Goal: Task Accomplishment & Management: Manage account settings

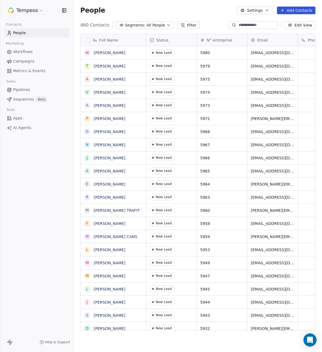
scroll to position [310, 248]
click at [31, 8] on html "Tempeos Contacts People Marketing Workflows Campaigns Metrics & Events Sales Pi…" at bounding box center [161, 176] width 322 height 352
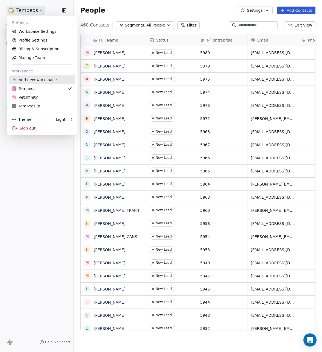
click at [30, 80] on div "Add new workspace" at bounding box center [42, 79] width 67 height 9
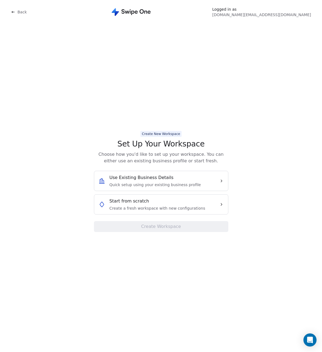
click at [148, 208] on span "Create a fresh workspace with new configurations" at bounding box center [158, 207] width 96 height 5
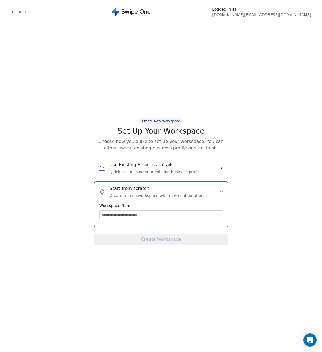
click at [134, 216] on input at bounding box center [161, 215] width 123 height 8
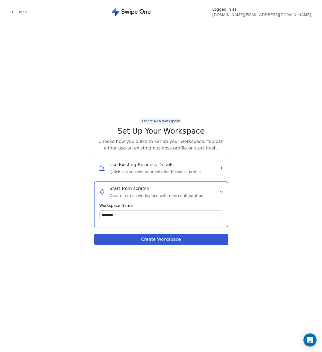
type input "********"
click at [138, 241] on button "Create Workspace" at bounding box center [161, 239] width 134 height 11
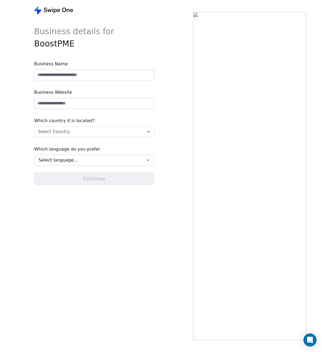
click at [62, 72] on input at bounding box center [94, 75] width 120 height 10
type input "********"
click at [63, 101] on input "url" at bounding box center [94, 103] width 120 height 10
type input "*"
type input "**********"
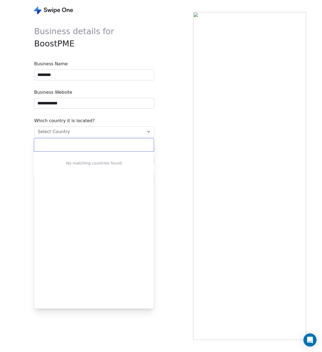
click at [55, 129] on html "**********" at bounding box center [161, 176] width 322 height 352
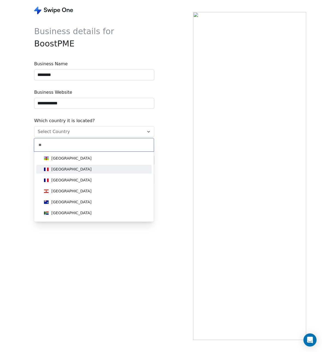
type input "**"
click at [60, 168] on div "France" at bounding box center [71, 168] width 40 height 5
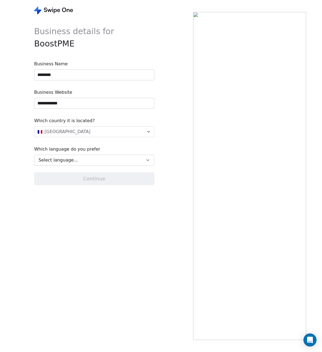
click at [67, 161] on span "Select language..." at bounding box center [58, 160] width 39 height 7
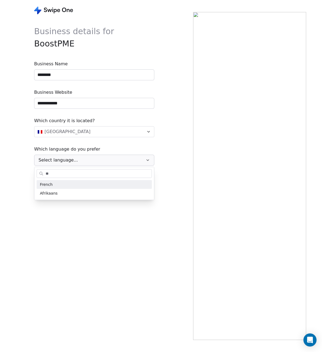
type input "**"
click at [49, 185] on span "French" at bounding box center [46, 185] width 13 height 6
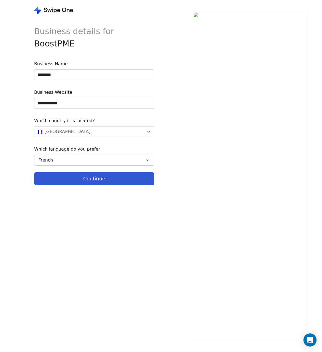
click at [74, 179] on button "Continue" at bounding box center [94, 178] width 120 height 13
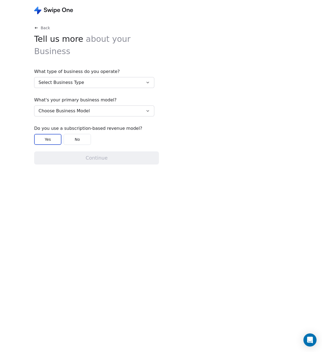
drag, startPoint x: 78, startPoint y: 69, endPoint x: 81, endPoint y: 69, distance: 3.0
click at [78, 79] on span "Select Business Type" at bounding box center [62, 82] width 46 height 7
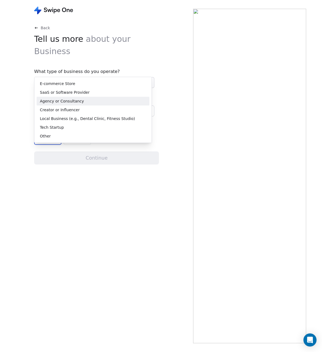
click at [76, 103] on span "Agency or Consultancy" at bounding box center [62, 101] width 44 height 6
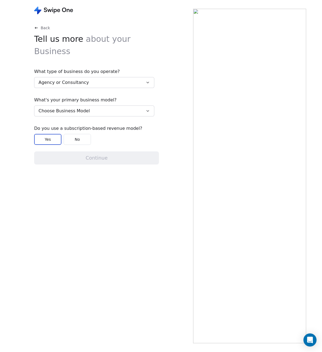
click at [76, 105] on button "Choose Business Model" at bounding box center [94, 110] width 120 height 11
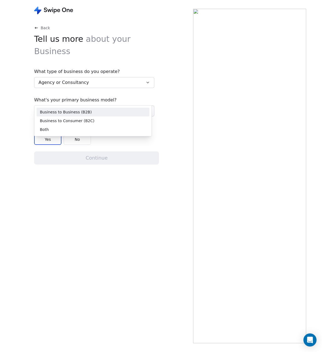
click at [78, 110] on span "Business to Business (B2B)" at bounding box center [66, 112] width 52 height 6
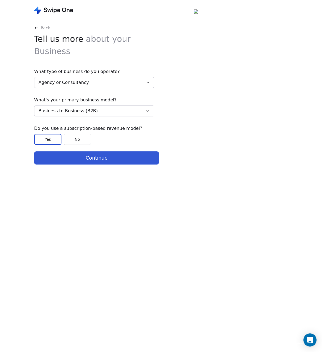
click at [85, 134] on button "No" at bounding box center [77, 139] width 27 height 11
click at [83, 151] on button "Continue" at bounding box center [96, 157] width 125 height 13
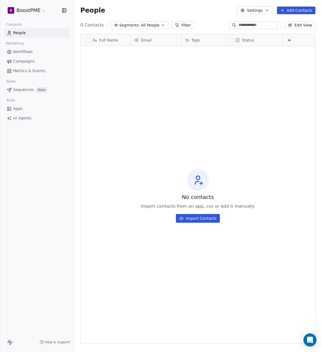
scroll to position [310, 248]
click at [261, 11] on button "Settings" at bounding box center [254, 11] width 35 height 8
click at [261, 11] on html "B BoostPME Contacts People Marketing Workflows Campaigns Metrics & Events Sales…" at bounding box center [161, 176] width 322 height 352
click at [10, 341] on icon at bounding box center [8, 341] width 3 height 4
click at [18, 9] on html "B BoostPME Contacts People Marketing Workflows Campaigns Metrics & Events Sales…" at bounding box center [161, 176] width 322 height 352
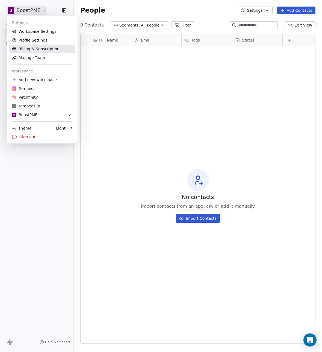
click at [31, 49] on link "Billing & Subscription" at bounding box center [42, 49] width 67 height 9
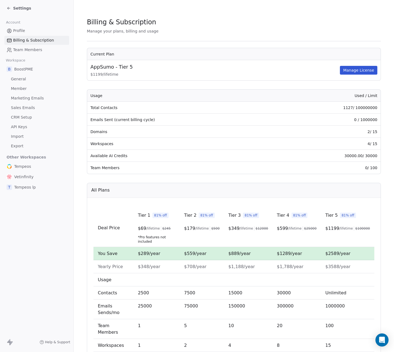
scroll to position [37, 0]
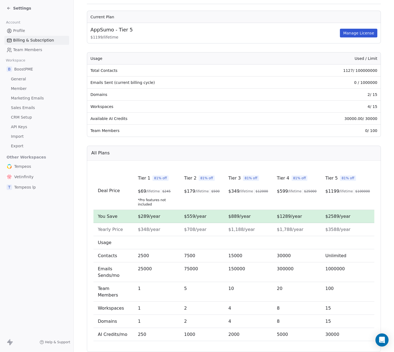
click at [11, 77] on span "General" at bounding box center [18, 79] width 15 height 6
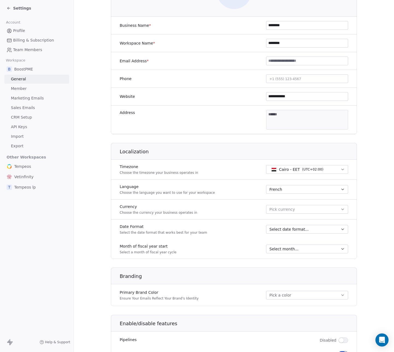
scroll to position [100, 0]
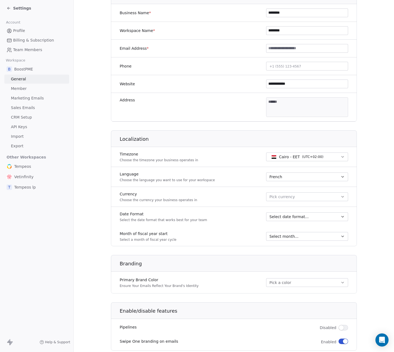
click at [280, 49] on input at bounding box center [306, 48] width 81 height 8
click at [298, 156] on span "Cairo - EET" at bounding box center [289, 156] width 21 height 5
type input "*****"
click at [322, 175] on div "Paris - CET ( UTC+01:00 )" at bounding box center [306, 179] width 77 height 9
click at [318, 196] on button "Pick currency" at bounding box center [307, 196] width 82 height 9
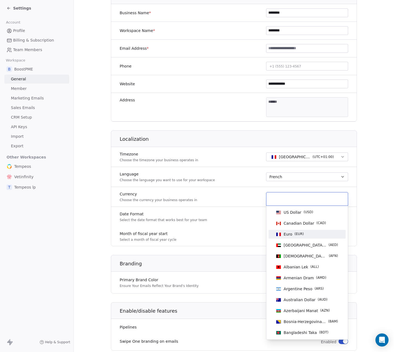
click at [298, 236] on span "( EUR )" at bounding box center [298, 233] width 9 height 5
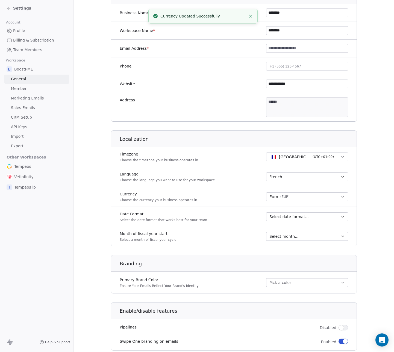
click at [294, 215] on span "Select date format..." at bounding box center [288, 216] width 39 height 5
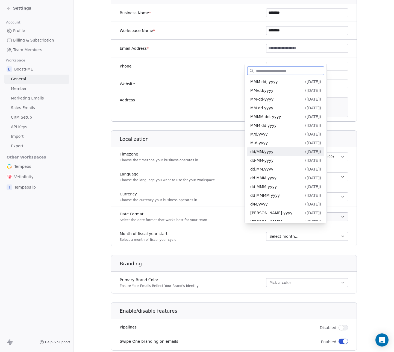
click at [321, 153] on span "( 26/09/2025 )" at bounding box center [313, 151] width 16 height 4
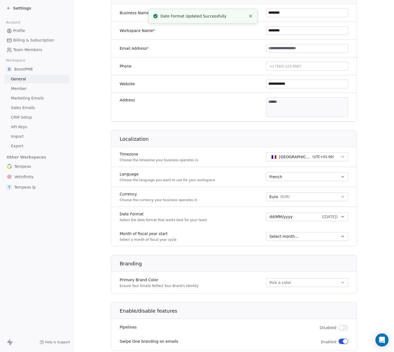
click at [303, 236] on div "Select month..." at bounding box center [303, 235] width 69 height 5
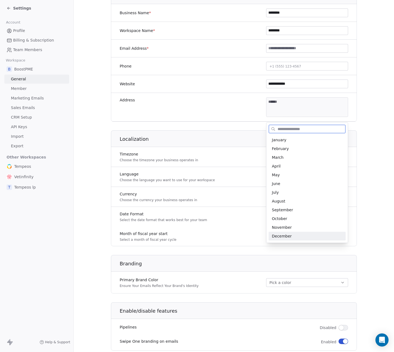
click at [303, 236] on span "December" at bounding box center [307, 235] width 70 height 5
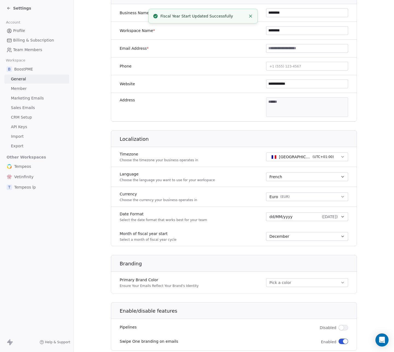
scroll to position [159, 0]
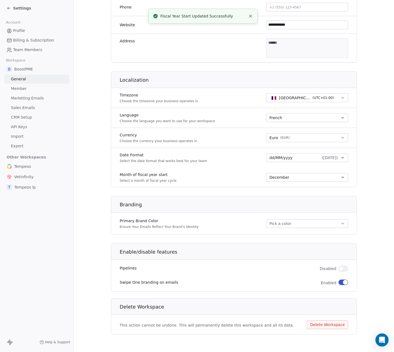
click at [301, 224] on button "Pick a color" at bounding box center [307, 223] width 82 height 9
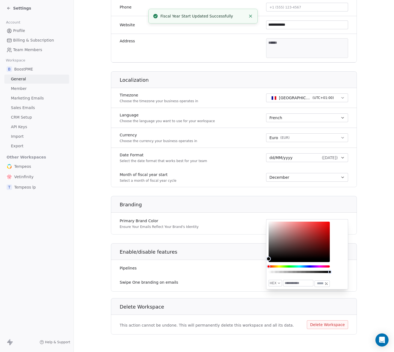
click at [227, 253] on h1 "Enable/disable features" at bounding box center [238, 252] width 237 height 7
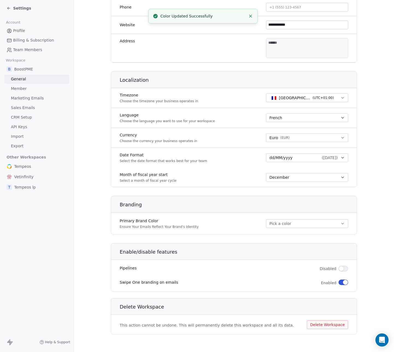
click at [322, 270] on button "button" at bounding box center [343, 268] width 10 height 5
click at [322, 283] on button "button" at bounding box center [343, 281] width 10 height 5
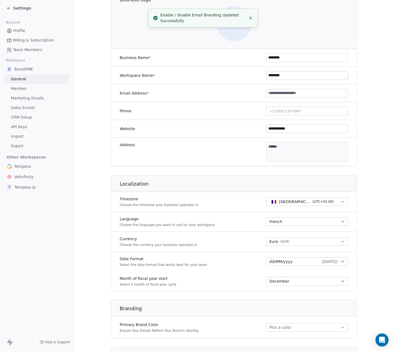
scroll to position [0, 0]
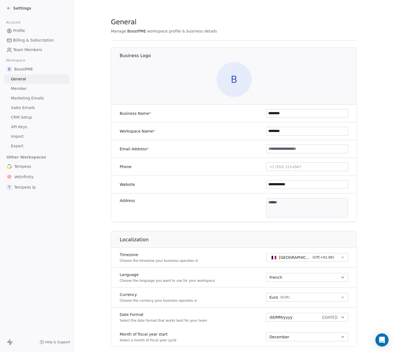
click at [23, 91] on span "Member" at bounding box center [19, 89] width 16 height 6
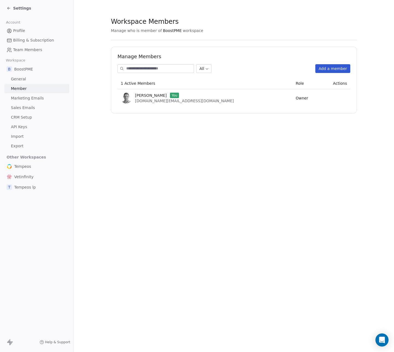
click at [322, 69] on button "Add a member" at bounding box center [332, 68] width 35 height 9
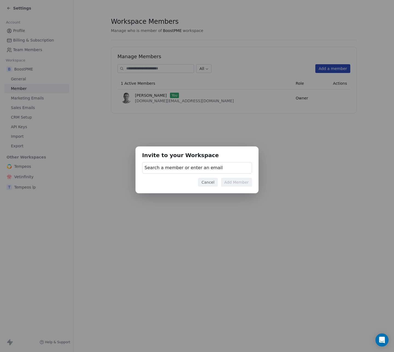
drag, startPoint x: 157, startPoint y: 166, endPoint x: 160, endPoint y: 167, distance: 3.1
click at [159, 167] on span "Search a member or enter an email" at bounding box center [183, 167] width 78 height 7
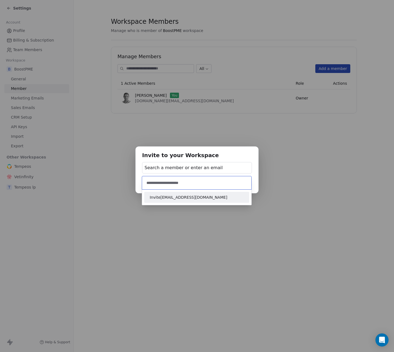
type input "**********"
click at [175, 199] on span "Invite theodavid2008@gmail.com" at bounding box center [197, 197] width 94 height 6
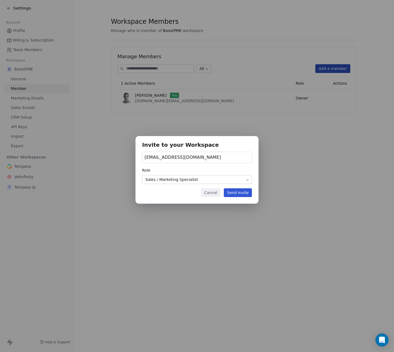
click at [179, 181] on body "Settings Account Profile Billing & Subscription Team Members Workspace B BoostP…" at bounding box center [197, 176] width 394 height 352
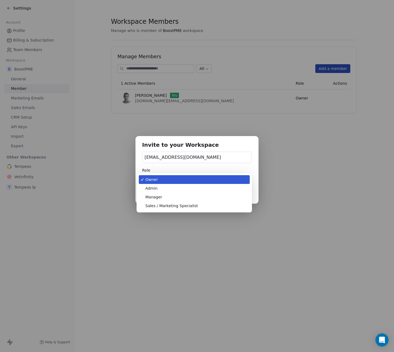
click at [174, 181] on body "Settings Account Profile Billing & Subscription Team Members Workspace B BoostP…" at bounding box center [197, 176] width 394 height 352
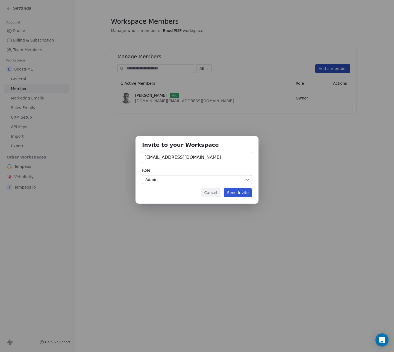
click at [242, 193] on button "Send Invite" at bounding box center [238, 192] width 28 height 9
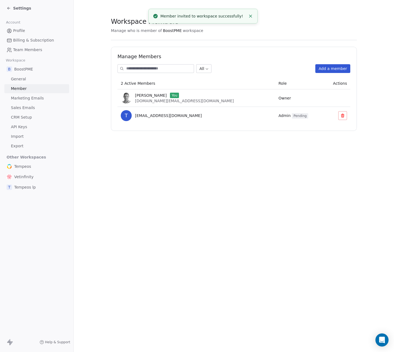
click at [322, 116] on icon at bounding box center [342, 115] width 4 height 4
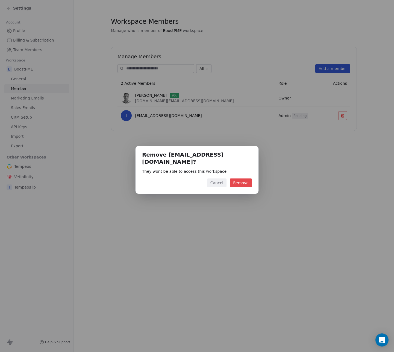
click at [243, 180] on button "Remove" at bounding box center [241, 182] width 22 height 9
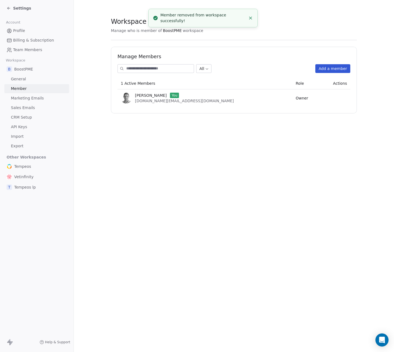
click at [322, 67] on button "Add a member" at bounding box center [332, 68] width 35 height 9
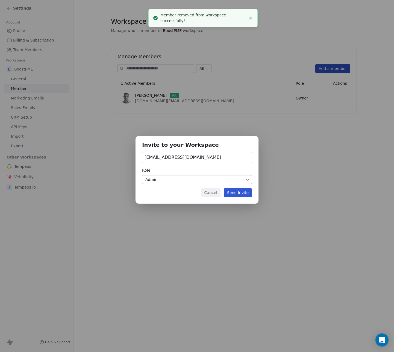
click at [171, 155] on span "theodavid2008@gmail.com" at bounding box center [182, 157] width 76 height 7
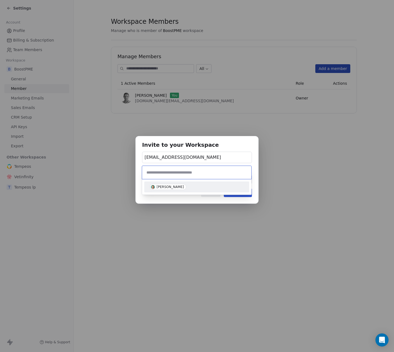
click at [172, 157] on div "Invite to your Workspace theodavid2008@gmail.com Role Admin Cancel Send Invite" at bounding box center [197, 175] width 394 height 97
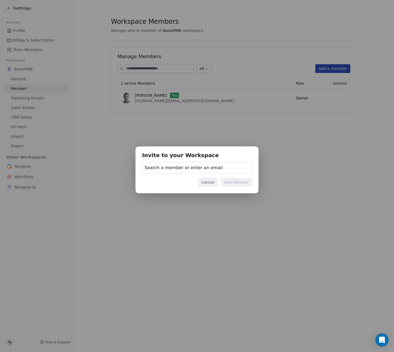
click at [174, 166] on span "Search a member or enter an email" at bounding box center [183, 167] width 78 height 7
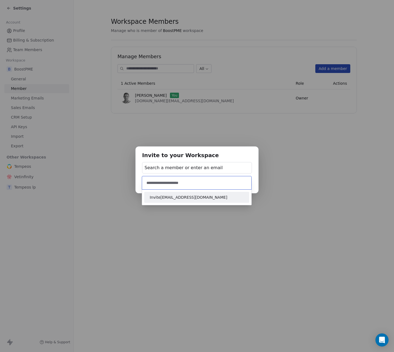
type input "**********"
click at [162, 196] on span "Invite theodavid2005@gmail.com" at bounding box center [197, 197] width 94 height 6
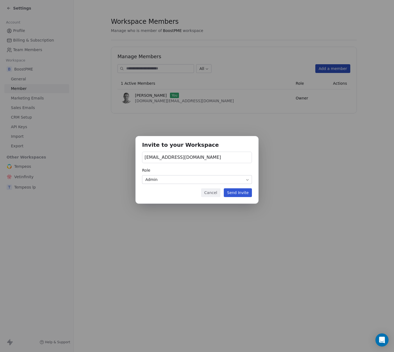
click at [242, 194] on button "Send Invite" at bounding box center [238, 192] width 28 height 9
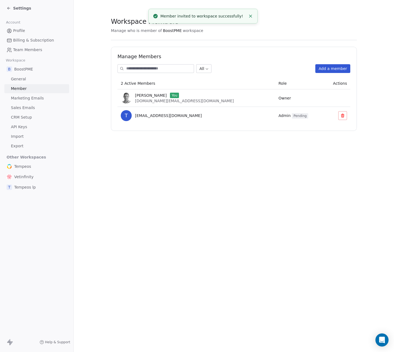
click at [148, 115] on span "[EMAIL_ADDRESS][DOMAIN_NAME]" at bounding box center [168, 115] width 67 height 5
copy span "[EMAIL_ADDRESS][DOMAIN_NAME]"
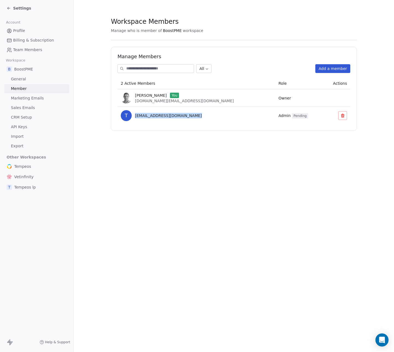
click at [17, 95] on link "Marketing Emails" at bounding box center [36, 98] width 65 height 9
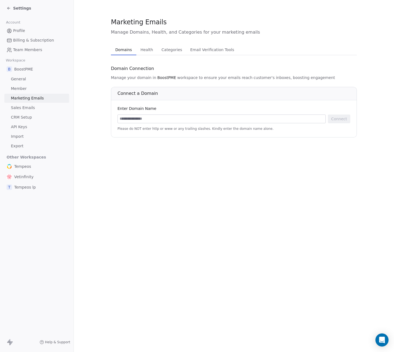
click at [19, 108] on span "Sales Emails" at bounding box center [23, 108] width 24 height 6
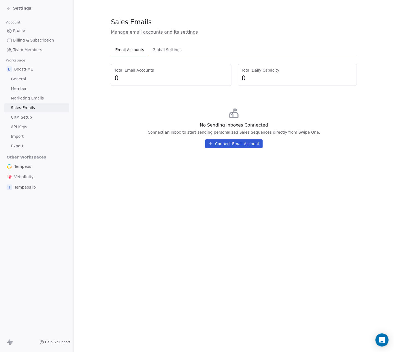
click at [19, 116] on span "CRM Setup" at bounding box center [21, 117] width 21 height 6
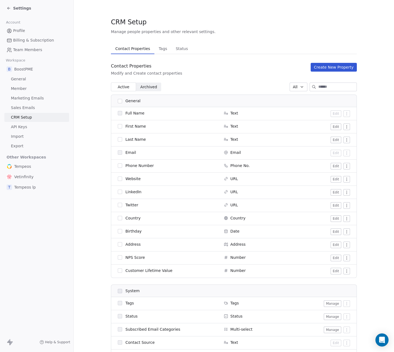
click at [20, 124] on span "API Keys" at bounding box center [19, 127] width 16 height 6
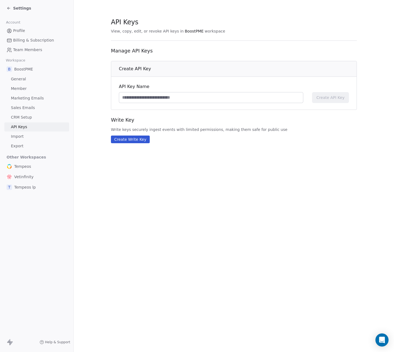
click at [20, 114] on link "CRM Setup" at bounding box center [36, 117] width 65 height 9
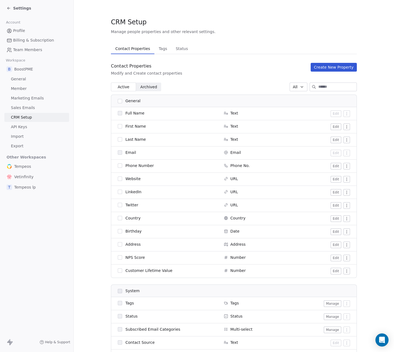
click at [123, 124] on div "First Name" at bounding box center [167, 125] width 99 height 5
click at [120, 127] on button "button" at bounding box center [120, 126] width 4 height 4
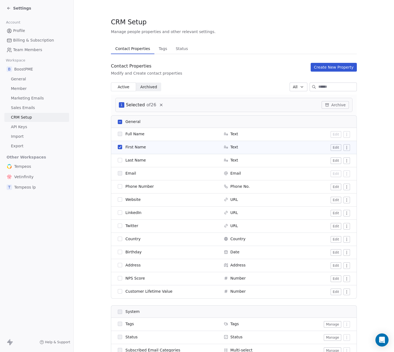
click at [119, 146] on button "button" at bounding box center [120, 147] width 4 height 4
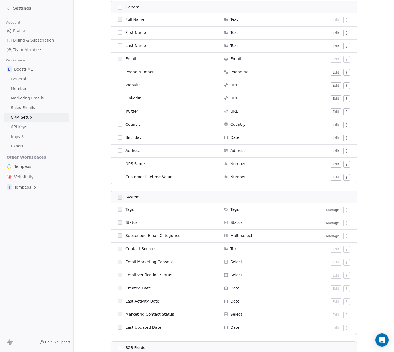
scroll to position [159, 0]
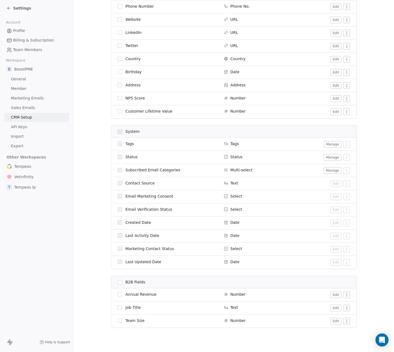
click at [22, 127] on span "API Keys" at bounding box center [19, 127] width 16 height 6
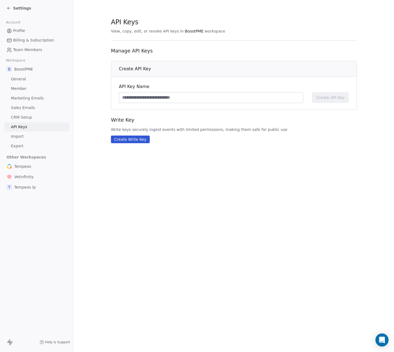
click at [20, 135] on span "Import" at bounding box center [17, 137] width 13 height 6
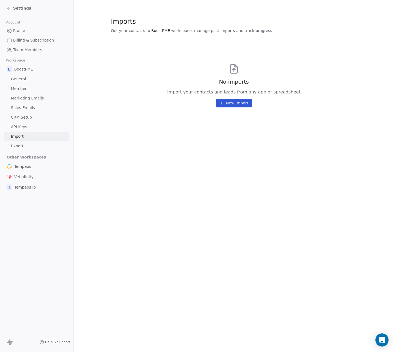
click at [20, 144] on span "Export" at bounding box center [17, 146] width 13 height 6
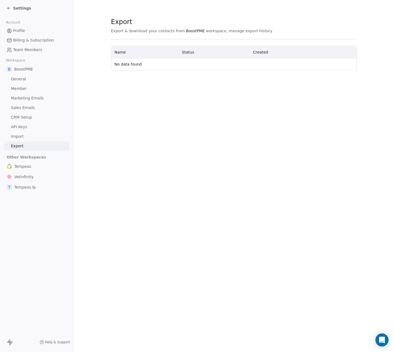
click at [23, 80] on span "General" at bounding box center [18, 79] width 15 height 6
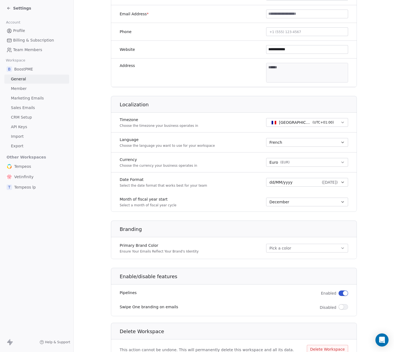
scroll to position [159, 0]
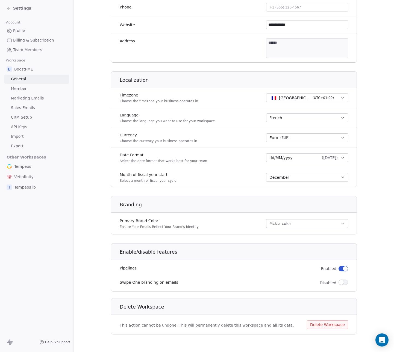
click at [29, 51] on span "Team Members" at bounding box center [27, 50] width 29 height 6
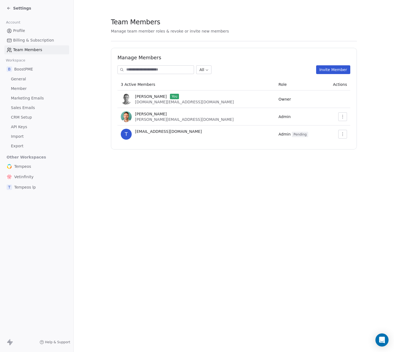
click at [322, 136] on button "button" at bounding box center [342, 134] width 9 height 9
drag, startPoint x: 255, startPoint y: 136, endPoint x: 264, endPoint y: 136, distance: 9.0
click at [275, 137] on td "Admin Pending" at bounding box center [299, 133] width 48 height 17
click at [292, 135] on span "Pending" at bounding box center [300, 134] width 16 height 5
click at [322, 68] on button "Invite Member" at bounding box center [333, 69] width 34 height 9
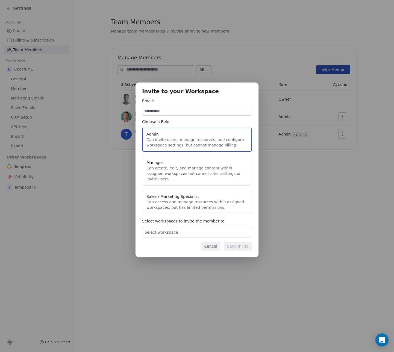
click at [189, 166] on button "Manager Can create, edit, and manage content within assigned workspaces but can…" at bounding box center [197, 170] width 110 height 29
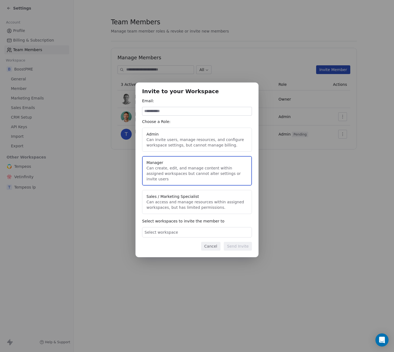
click at [167, 114] on input at bounding box center [196, 111] width 109 height 8
click at [219, 244] on button "Cancel" at bounding box center [210, 246] width 19 height 9
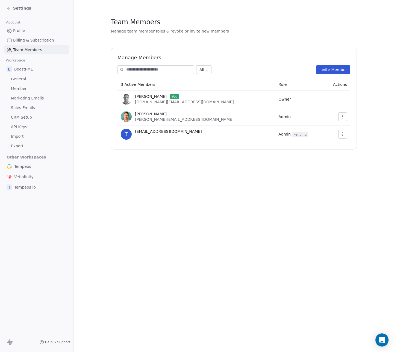
click at [159, 132] on span "[EMAIL_ADDRESS][DOMAIN_NAME]" at bounding box center [168, 131] width 67 height 5
copy span "[EMAIL_ADDRESS][DOMAIN_NAME]"
click at [322, 134] on icon "button" at bounding box center [342, 134] width 4 height 4
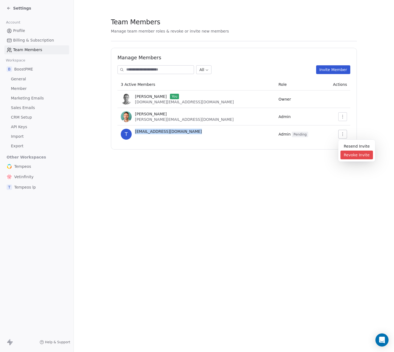
click at [322, 154] on div "Revoke Invite" at bounding box center [356, 154] width 32 height 9
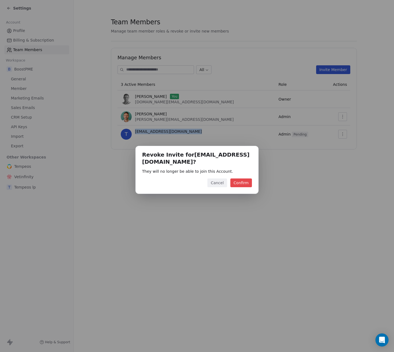
click at [251, 182] on button "Confirm" at bounding box center [241, 182] width 22 height 9
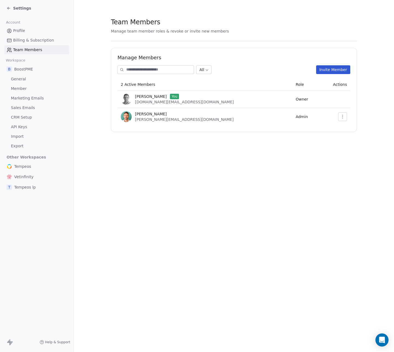
click at [326, 71] on button "Invite Member" at bounding box center [333, 69] width 34 height 9
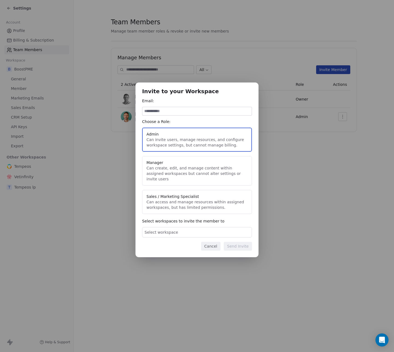
click at [168, 115] on input at bounding box center [196, 111] width 109 height 8
drag, startPoint x: 179, startPoint y: 161, endPoint x: 179, endPoint y: 167, distance: 5.2
click at [179, 164] on button "Manager Can create, edit, and manage content within assigned workspaces but can…" at bounding box center [197, 170] width 110 height 29
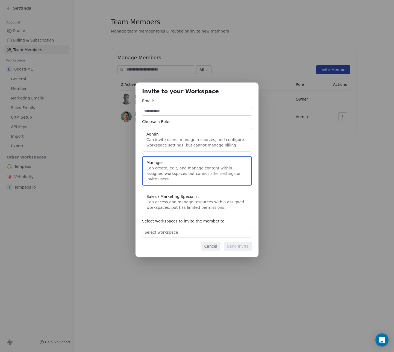
click at [173, 227] on div "Select workspace" at bounding box center [197, 232] width 110 height 10
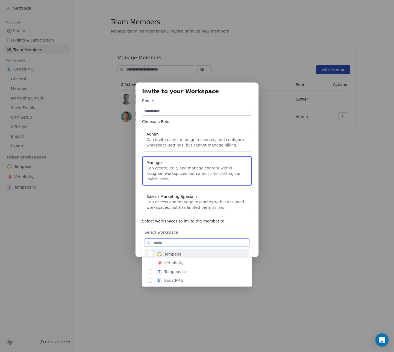
click at [150, 256] on button "Suggestions" at bounding box center [150, 254] width 4 height 4
click at [234, 214] on div "Invite to your Workspace Email: Choose a Role: Admin Can invite users, manage r…" at bounding box center [197, 176] width 394 height 205
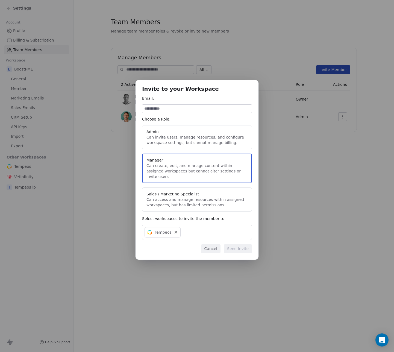
click at [175, 231] on icon at bounding box center [176, 232] width 2 height 2
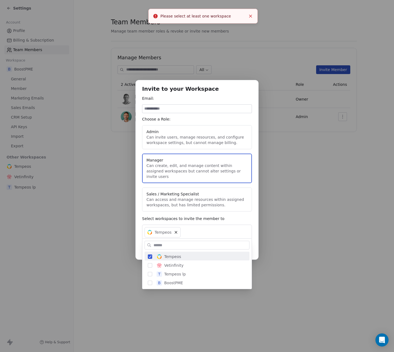
click at [178, 229] on div "Invite to your Workspace Email: Choose a Role: Admin Can invite users, manage r…" at bounding box center [197, 175] width 394 height 209
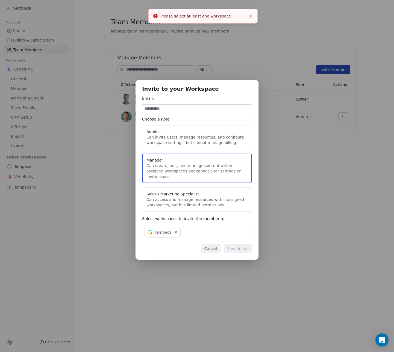
click at [177, 230] on icon at bounding box center [176, 232] width 4 height 4
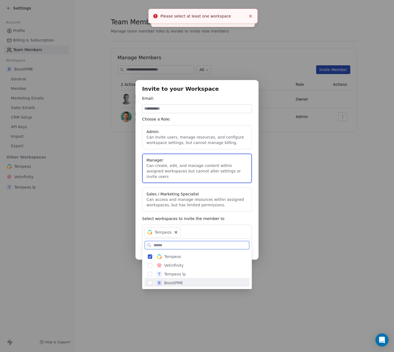
click at [150, 282] on button "Suggestions" at bounding box center [150, 282] width 4 height 4
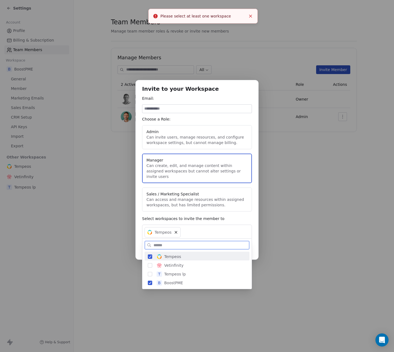
click at [149, 257] on button "Suggestions" at bounding box center [150, 256] width 4 height 4
click at [197, 212] on div "Invite to your Workspace Email: Choose a Role: Admin Can invite users, manage r…" at bounding box center [197, 175] width 394 height 209
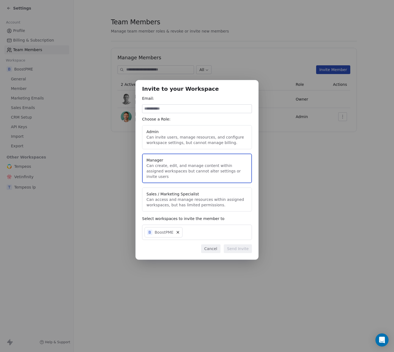
click at [177, 107] on input at bounding box center [196, 109] width 109 height 8
paste input "**********"
type input "**********"
click at [241, 246] on button "Send Invite" at bounding box center [238, 248] width 28 height 9
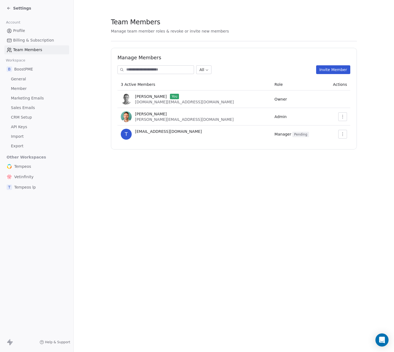
click at [14, 30] on span "Profile" at bounding box center [19, 31] width 12 height 6
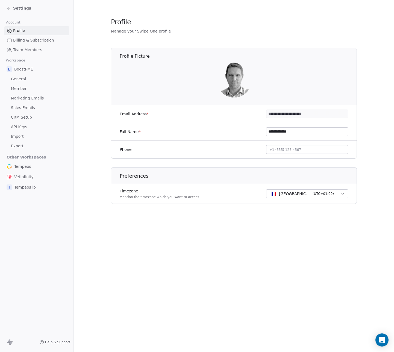
click at [5, 4] on div "Settings" at bounding box center [36, 8] width 73 height 16
click at [7, 6] on icon at bounding box center [9, 8] width 4 height 4
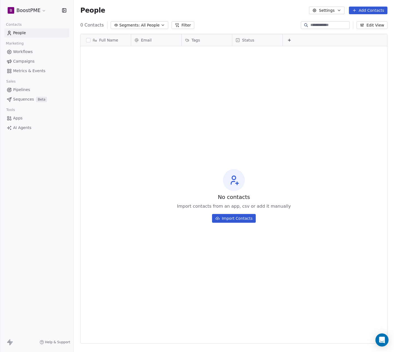
scroll to position [310, 320]
